Goal: Check status: Check status

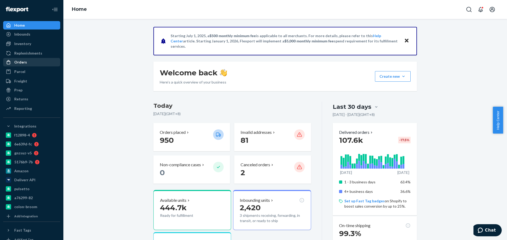
click at [31, 64] on div "Orders" at bounding box center [32, 62] width 56 height 7
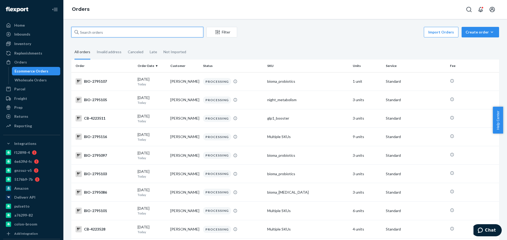
click at [127, 33] on input "text" at bounding box center [137, 32] width 132 height 11
paste input "4111144"
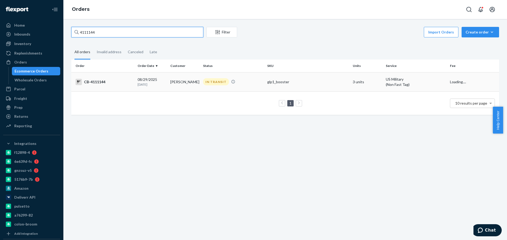
type input "4111144"
click at [213, 82] on div "IN TRANSIT" at bounding box center [216, 81] width 26 height 7
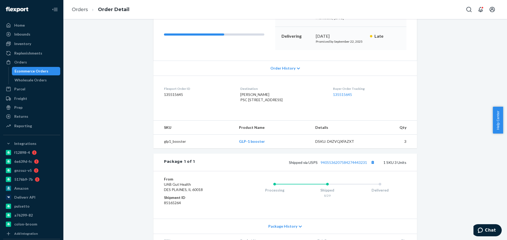
scroll to position [79, 0]
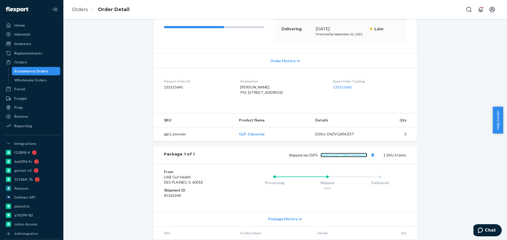
click at [338, 158] on link "9405536207584274443231" at bounding box center [343, 155] width 46 height 4
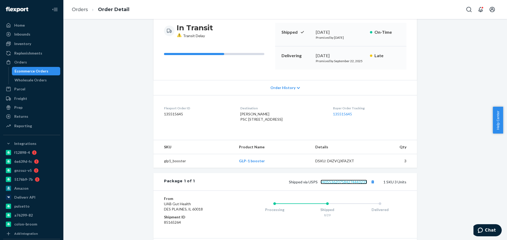
scroll to position [53, 0]
click at [36, 74] on div "Ecommerce Orders" at bounding box center [32, 71] width 34 height 5
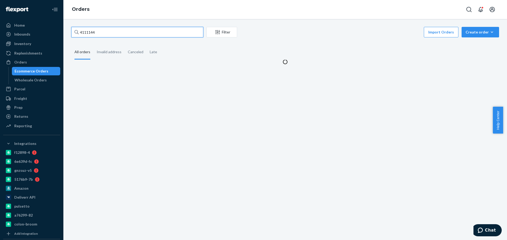
click at [126, 31] on input "4111144" at bounding box center [137, 32] width 132 height 11
paste input "[PERSON_NAME]"
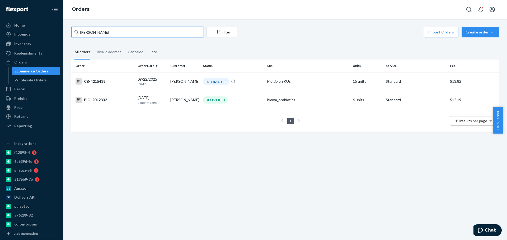
type input "[PERSON_NAME]"
drag, startPoint x: 265, startPoint y: 165, endPoint x: 228, endPoint y: 117, distance: 60.9
click at [265, 165] on div "[PERSON_NAME] Filter Import Orders Create order Ecommerce order Removal order A…" at bounding box center [284, 129] width 443 height 221
click at [134, 82] on td "CB-4215438" at bounding box center [103, 81] width 64 height 18
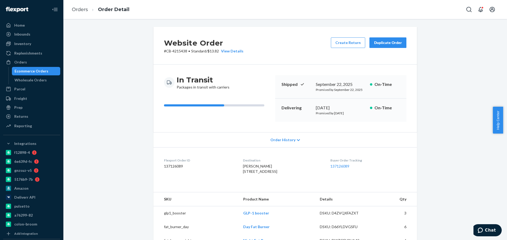
click at [48, 71] on div "Ecommerce Orders" at bounding box center [35, 71] width 47 height 7
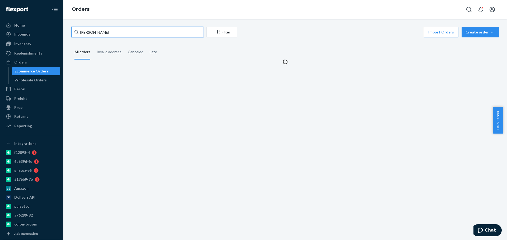
click at [140, 27] on input "[PERSON_NAME]" at bounding box center [137, 32] width 132 height 11
paste input "4222468"
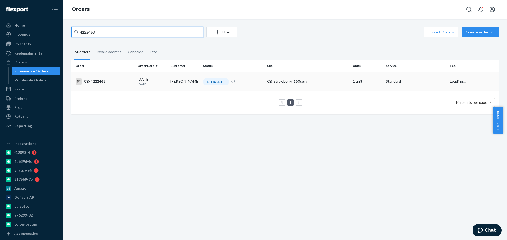
type input "4222468"
click at [154, 79] on div "[DATE] [DATE]" at bounding box center [151, 82] width 28 height 10
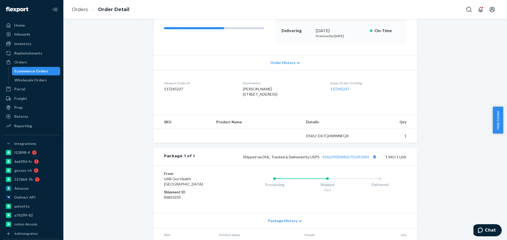
scroll to position [79, 0]
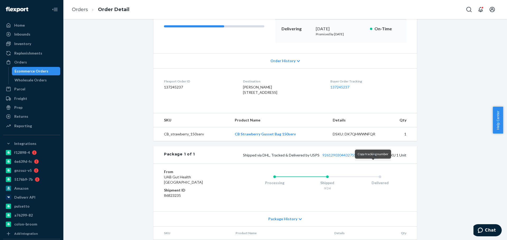
click at [371, 159] on button "Copy tracking number" at bounding box center [374, 155] width 7 height 7
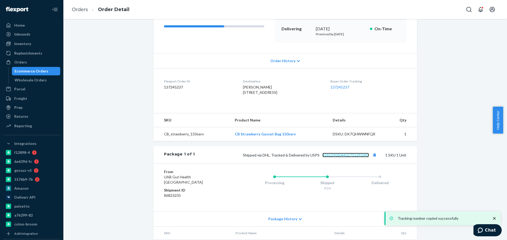
click at [351, 158] on link "9261290304432755293343" at bounding box center [345, 155] width 46 height 4
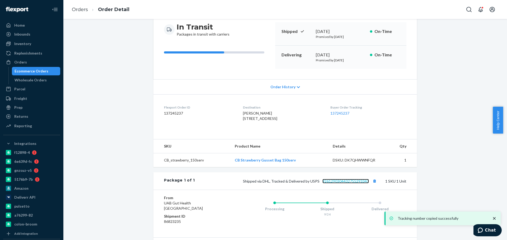
scroll to position [0, 0]
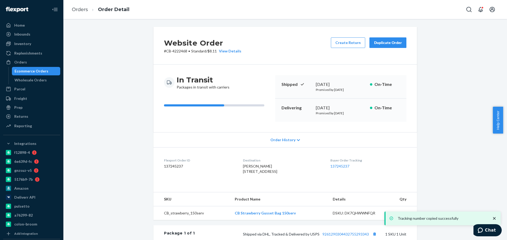
click at [176, 52] on p "# CB-4222468 • Standard / $8.11 View Details" at bounding box center [202, 51] width 77 height 5
drag, startPoint x: 179, startPoint y: 53, endPoint x: 183, endPoint y: 54, distance: 4.2
click at [179, 53] on p "# CB-4222468 • Standard / $8.11 View Details" at bounding box center [202, 51] width 77 height 5
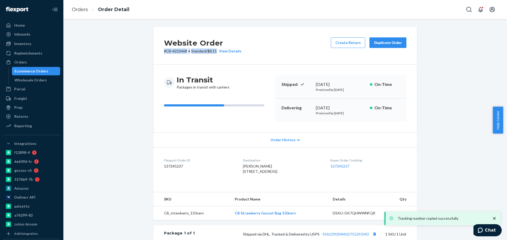
click at [185, 51] on p "# CB-4222468 • Standard / $8.11 View Details" at bounding box center [202, 51] width 77 height 5
drag, startPoint x: 185, startPoint y: 51, endPoint x: 165, endPoint y: 52, distance: 19.5
click at [165, 52] on p "# CB-4222468 • Standard / $8.11 View Details" at bounding box center [202, 51] width 77 height 5
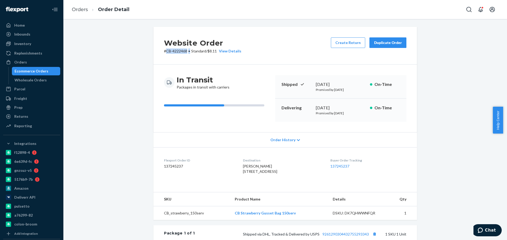
click at [40, 74] on link "Ecommerce Orders" at bounding box center [36, 71] width 49 height 8
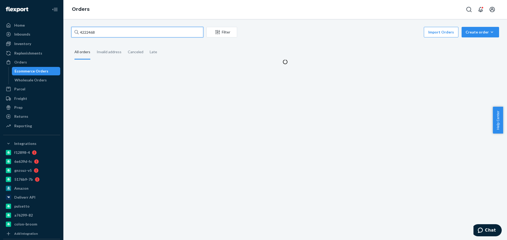
click at [128, 34] on input "4222468" at bounding box center [137, 32] width 132 height 11
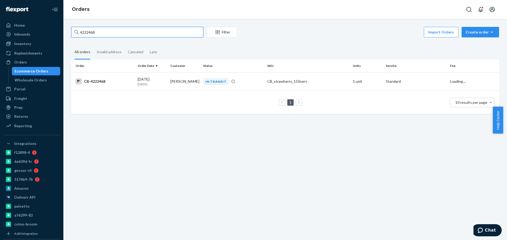
click at [128, 34] on input "4222468" at bounding box center [137, 32] width 132 height 11
paste input "[PERSON_NAME]"
type input "[PERSON_NAME]"
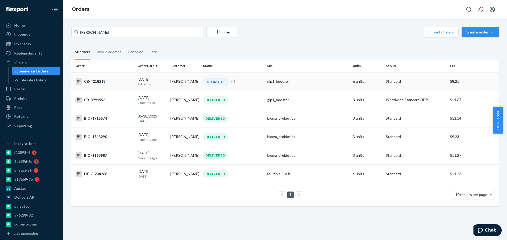
click at [173, 79] on td "[PERSON_NAME]" at bounding box center [184, 81] width 33 height 18
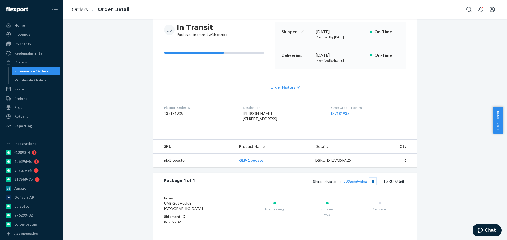
click at [373, 185] on button "Copy tracking number" at bounding box center [372, 181] width 7 height 7
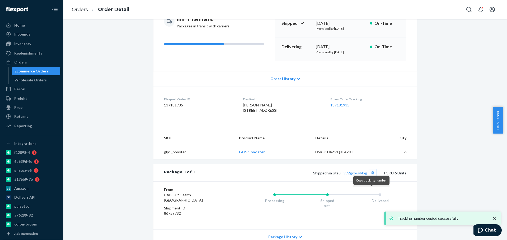
click at [373, 182] on div "Package 1 of 1 Shipped via Jitsu 992gcb6yblpg 1 SKU 6 Units" at bounding box center [284, 172] width 263 height 17
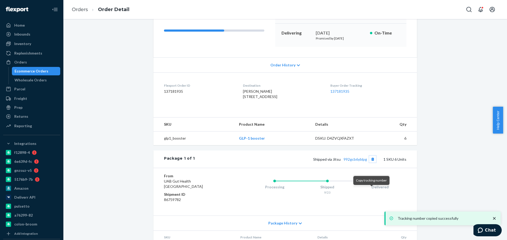
scroll to position [79, 0]
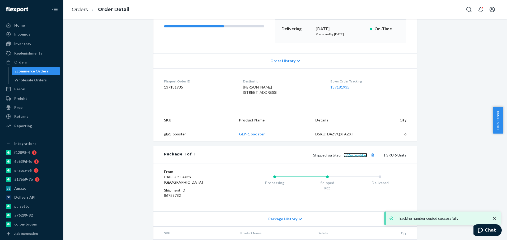
click at [354, 158] on link "992gcb6yblpg" at bounding box center [354, 155] width 23 height 4
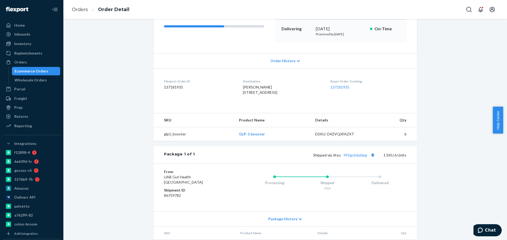
click at [35, 72] on div "Ecommerce Orders" at bounding box center [32, 71] width 34 height 5
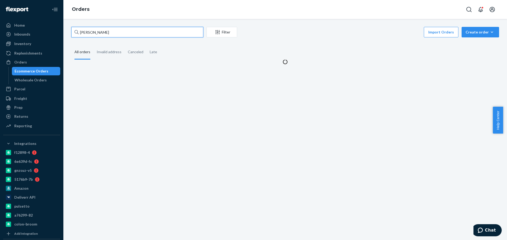
click at [151, 34] on input "[PERSON_NAME]" at bounding box center [137, 32] width 132 height 11
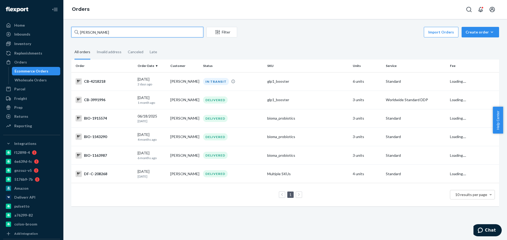
click at [151, 34] on input "[PERSON_NAME]" at bounding box center [137, 32] width 132 height 11
paste input "4200542"
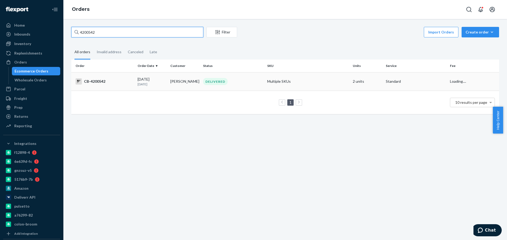
type input "4200542"
click at [172, 77] on td "[PERSON_NAME]" at bounding box center [184, 81] width 33 height 18
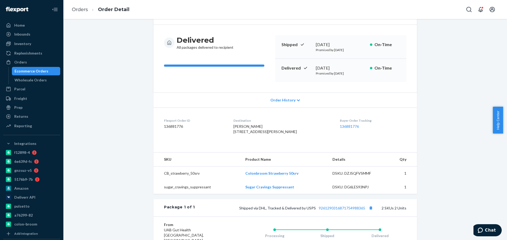
scroll to position [53, 0]
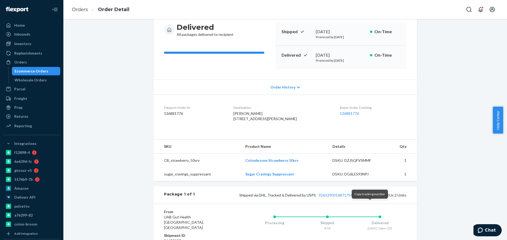
click at [369, 199] on button "Copy tracking number" at bounding box center [370, 195] width 7 height 7
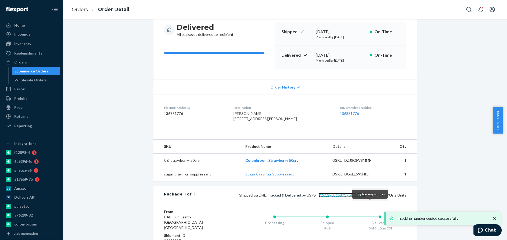
click at [345, 198] on link "9261290316871754988365" at bounding box center [341, 195] width 46 height 4
